Goal: Task Accomplishment & Management: Complete application form

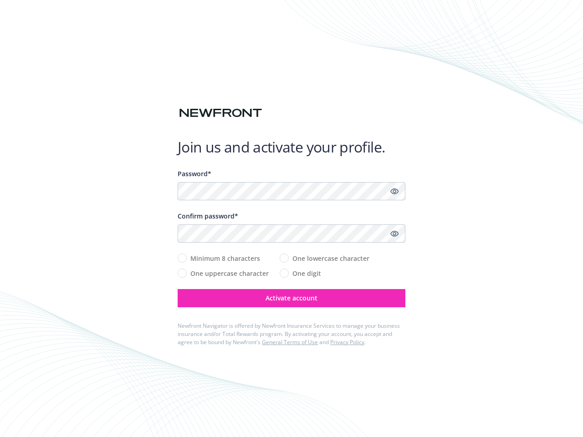
click at [292, 219] on div "Confirm password*" at bounding box center [292, 216] width 228 height 10
click at [394, 191] on icon "Show password" at bounding box center [394, 191] width 8 height 8
click at [394, 234] on icon "Show password" at bounding box center [394, 234] width 8 height 8
click at [292, 298] on span "Activate account" at bounding box center [292, 298] width 52 height 9
